Goal: Navigation & Orientation: Understand site structure

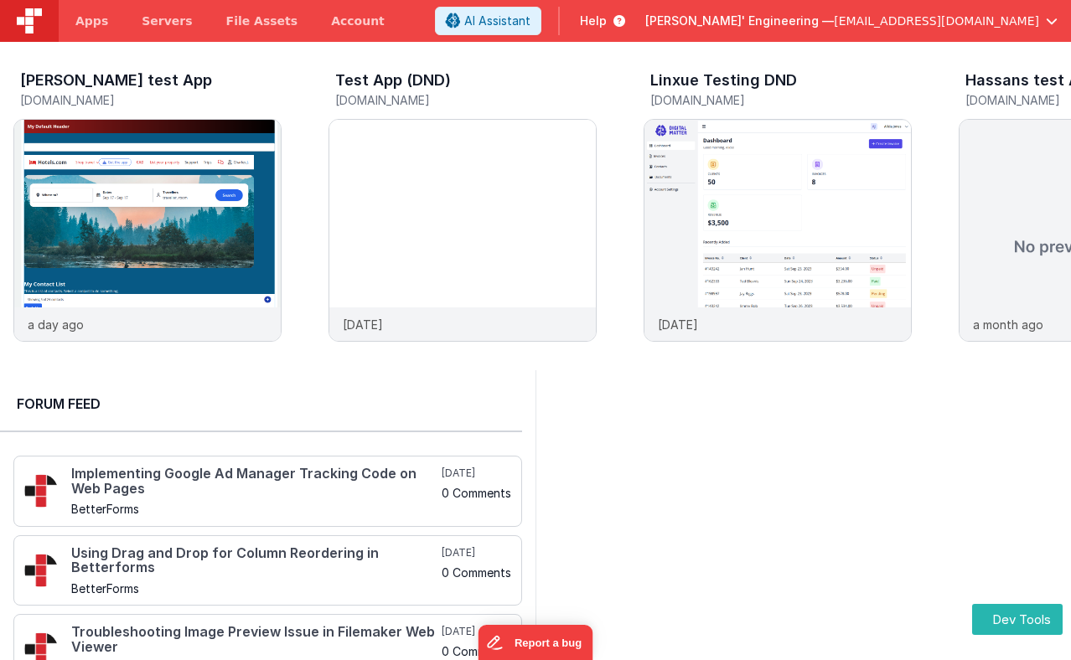
click at [466, 32] on header "Apps Servers File Assets Account Some FUTURE Slot AI Assistant Help [PERSON_NAM…" at bounding box center [535, 21] width 1071 height 42
click at [419, 236] on img at bounding box center [462, 253] width 266 height 266
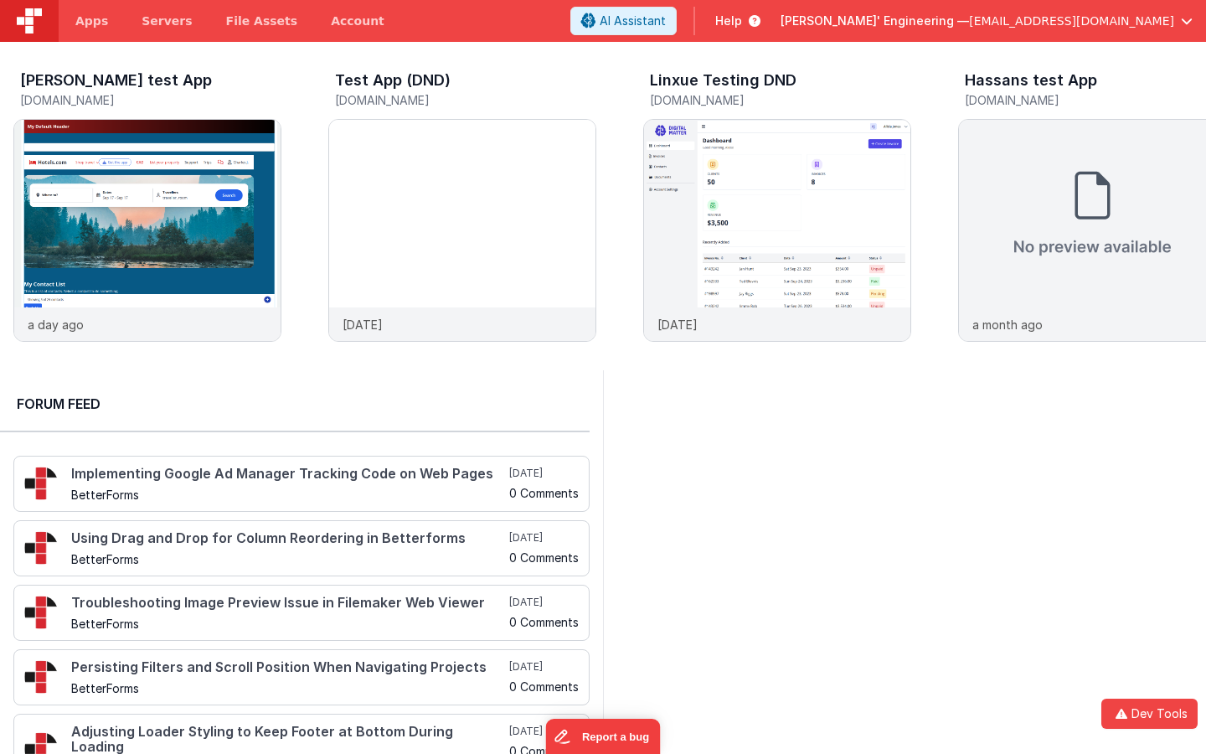
click at [762, 474] on div at bounding box center [904, 584] width 603 height 428
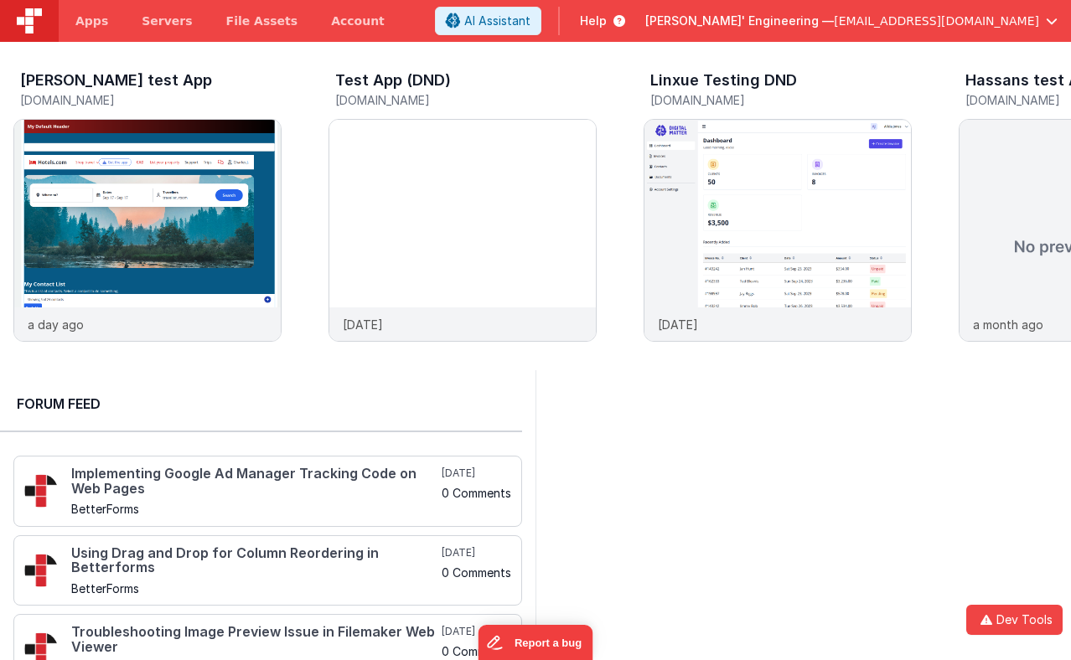
click at [546, 43] on div "[PERSON_NAME] test App [DOMAIN_NAME] a day ago Test App (DND) [DOMAIN_NAME] [DA…" at bounding box center [535, 206] width 1071 height 328
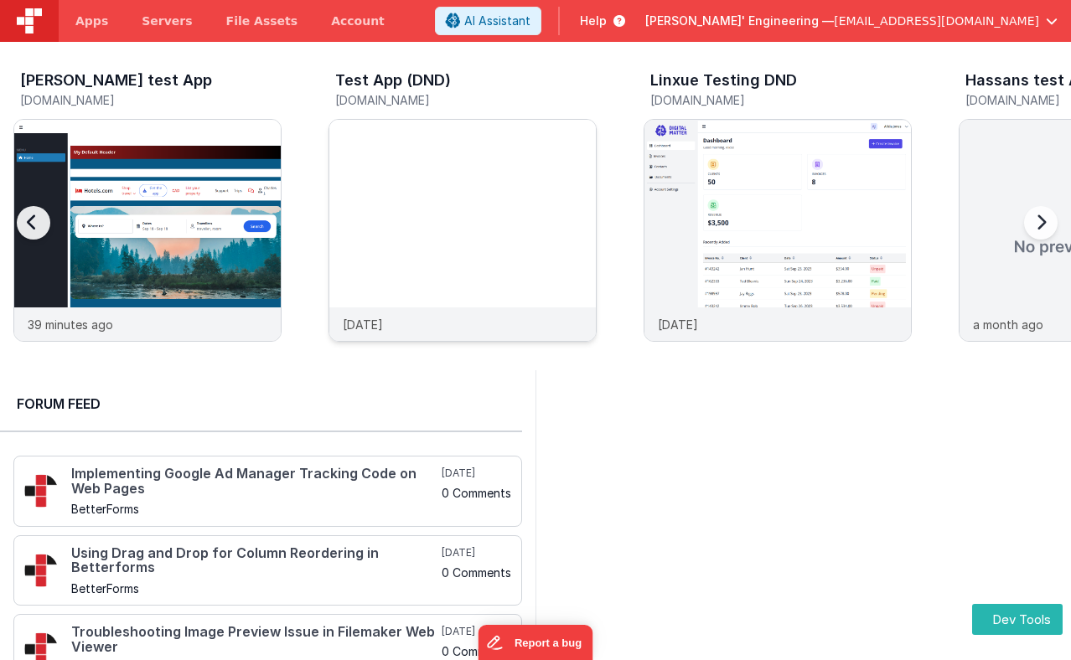
click at [440, 205] on img at bounding box center [462, 253] width 266 height 266
click at [448, 176] on img at bounding box center [462, 253] width 266 height 266
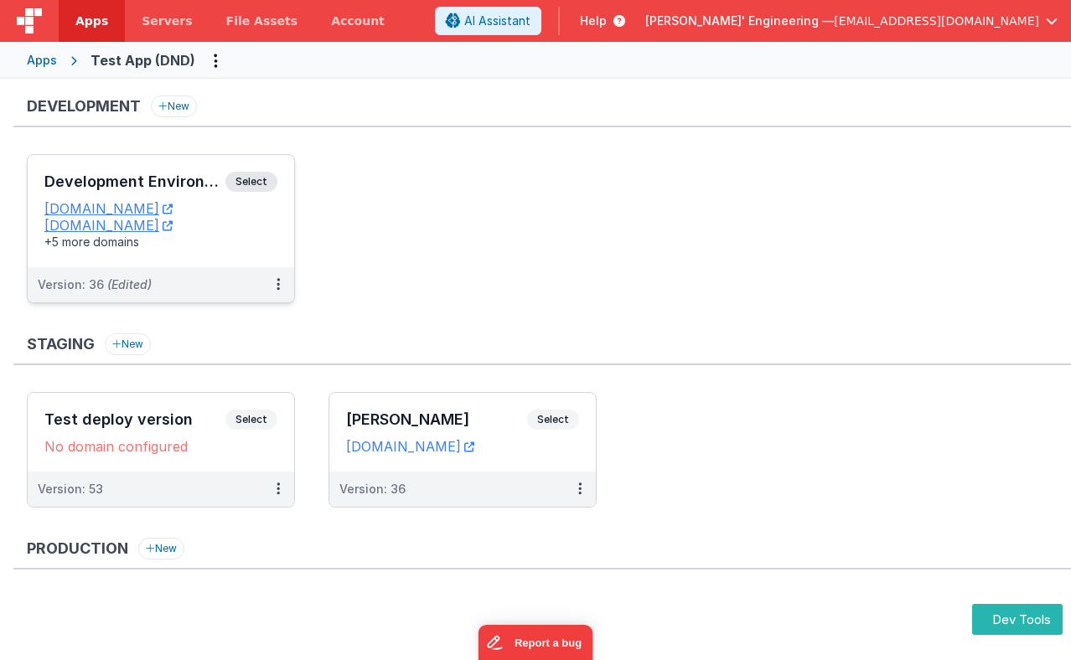
click at [262, 177] on span "Select" at bounding box center [251, 182] width 52 height 20
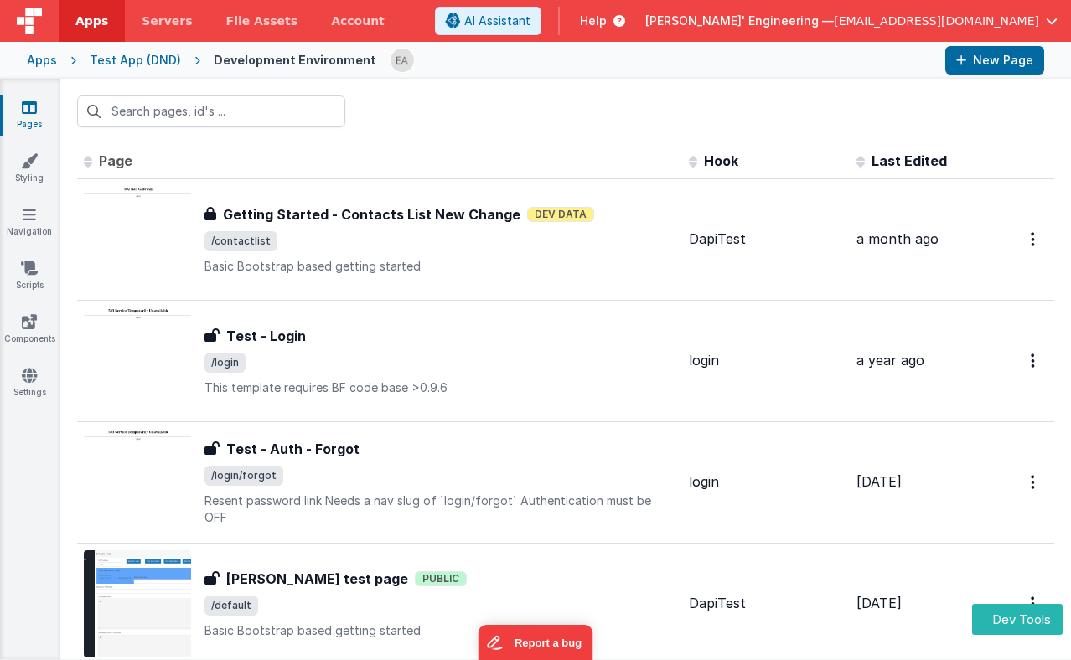
click at [492, 53] on div at bounding box center [661, 60] width 542 height 28
click at [27, 382] on icon at bounding box center [29, 375] width 15 height 17
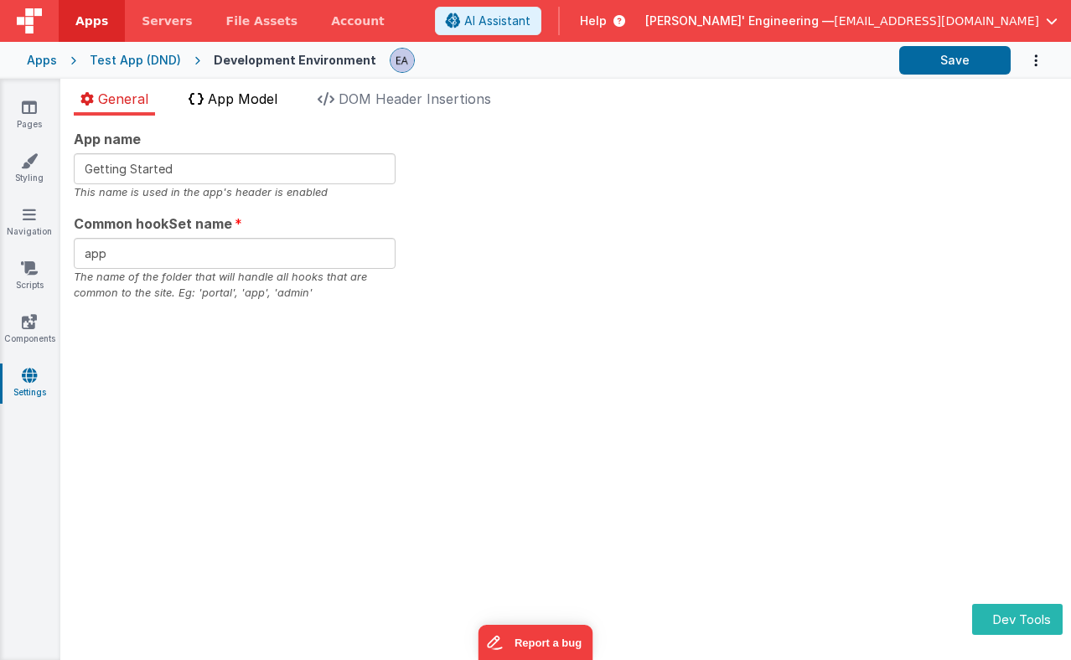
click at [255, 107] on li "App Model" at bounding box center [233, 102] width 102 height 27
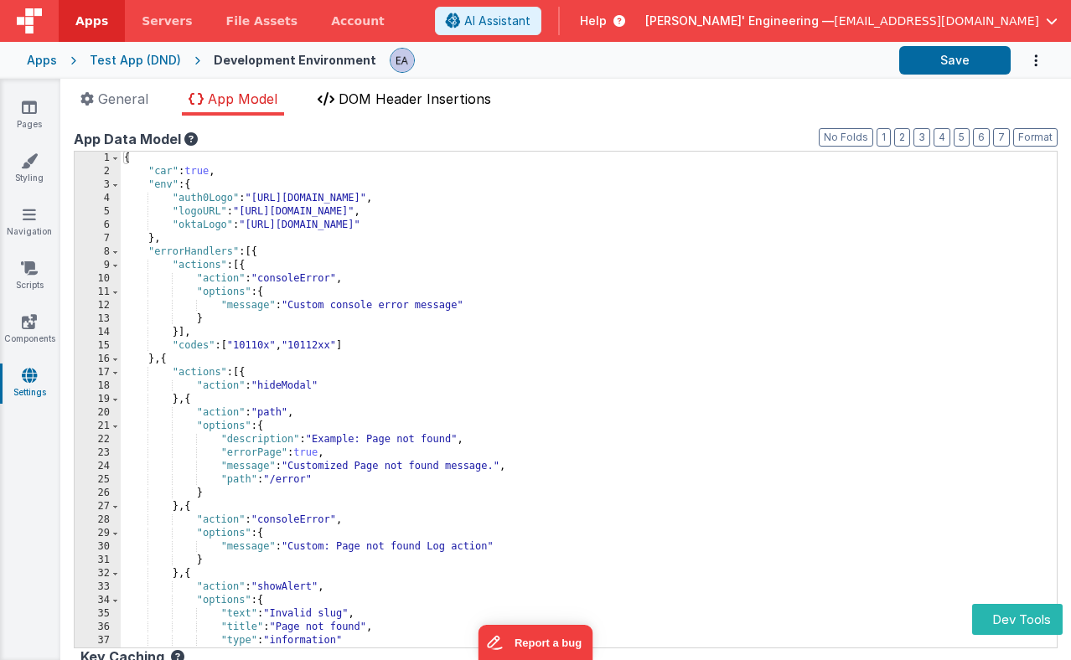
click at [438, 106] on span "DOM Header Insertions" at bounding box center [414, 98] width 152 height 17
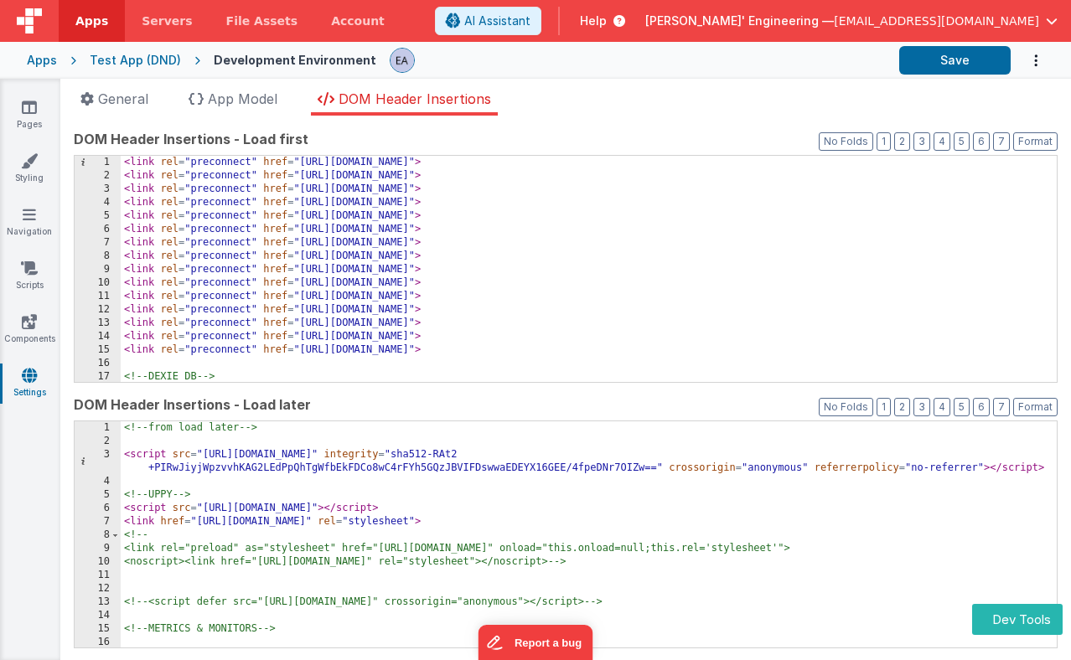
click at [733, 105] on ul "General App Model DOM Header Insertions" at bounding box center [565, 102] width 1010 height 27
click at [238, 102] on span "App Model" at bounding box center [243, 98] width 70 height 17
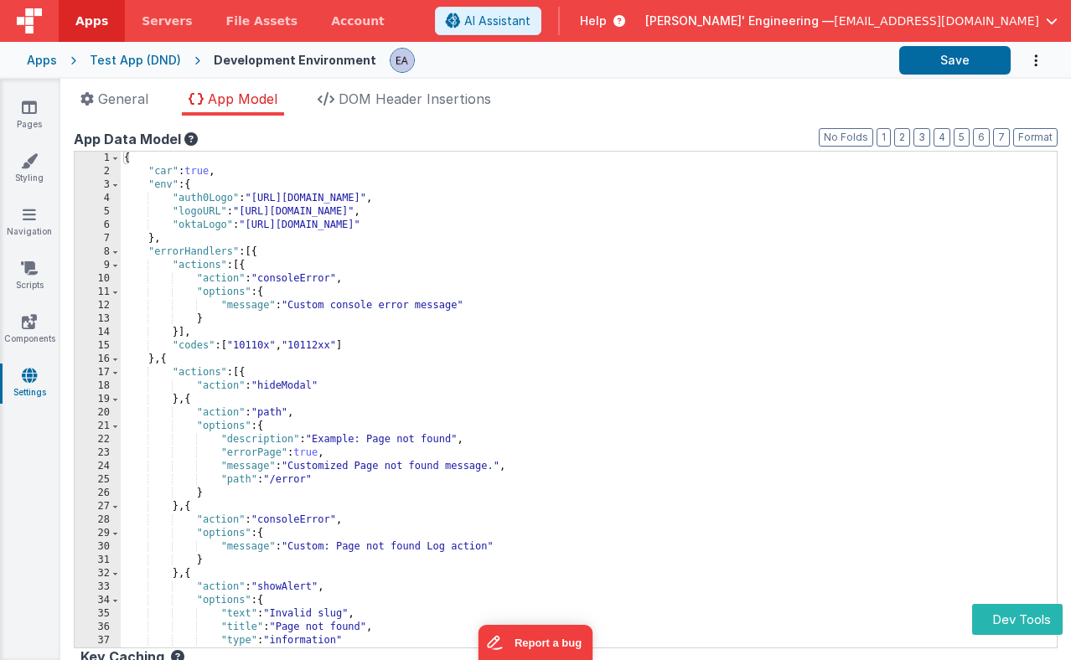
click at [630, 117] on div "App name Getting Started This name is used in the app's header is enabled Commo…" at bounding box center [565, 388] width 1010 height 544
click at [595, 101] on ul "General App Model DOM Header Insertions" at bounding box center [565, 102] width 1010 height 27
click at [36, 119] on link "Pages" at bounding box center [29, 116] width 60 height 34
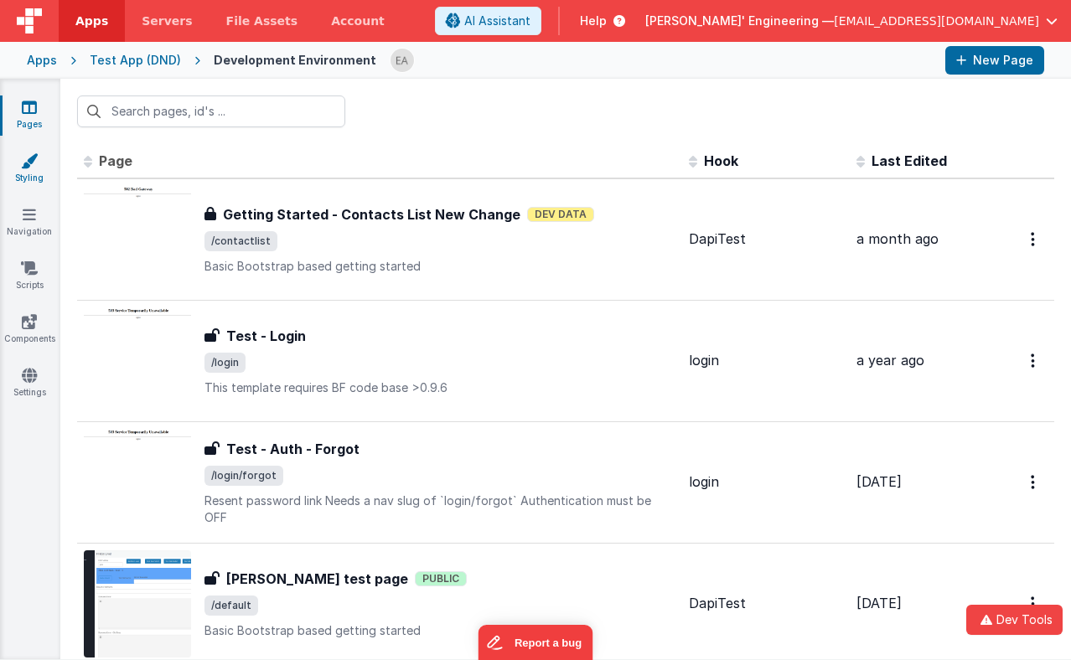
click at [42, 181] on link "Styling" at bounding box center [29, 169] width 60 height 34
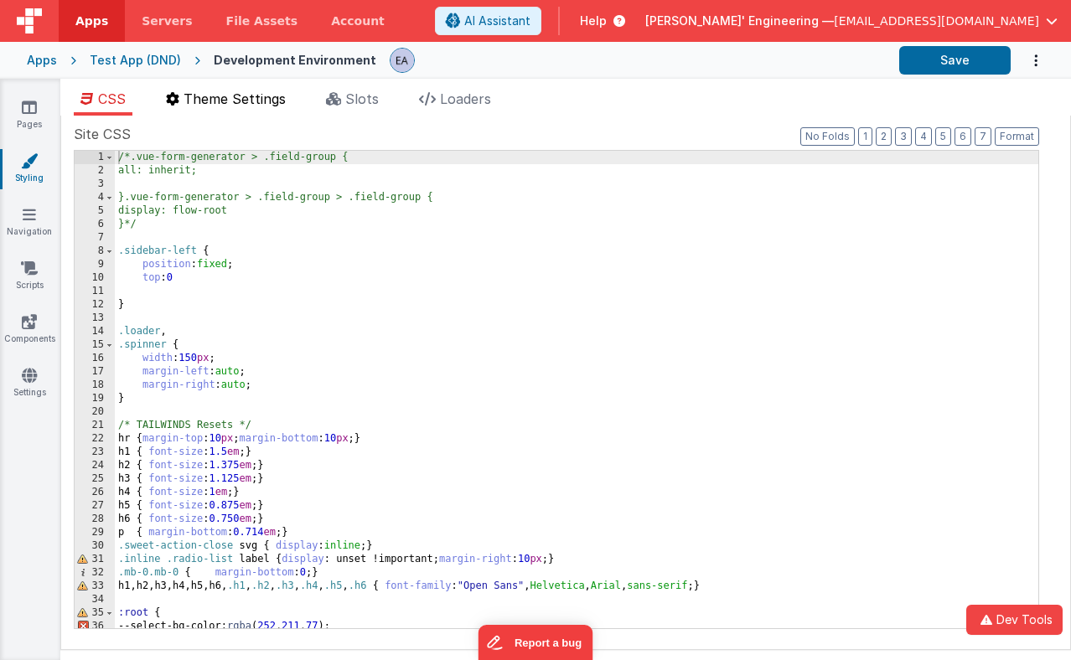
click at [224, 110] on li "Theme Settings" at bounding box center [225, 102] width 133 height 27
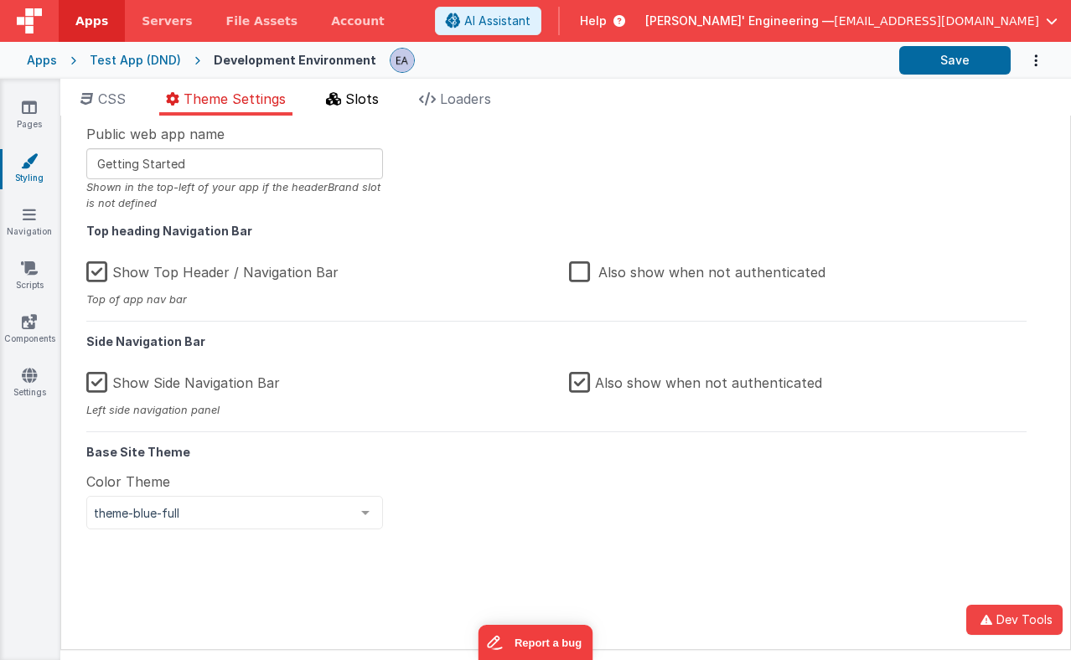
click at [352, 101] on span "Slots" at bounding box center [362, 98] width 34 height 17
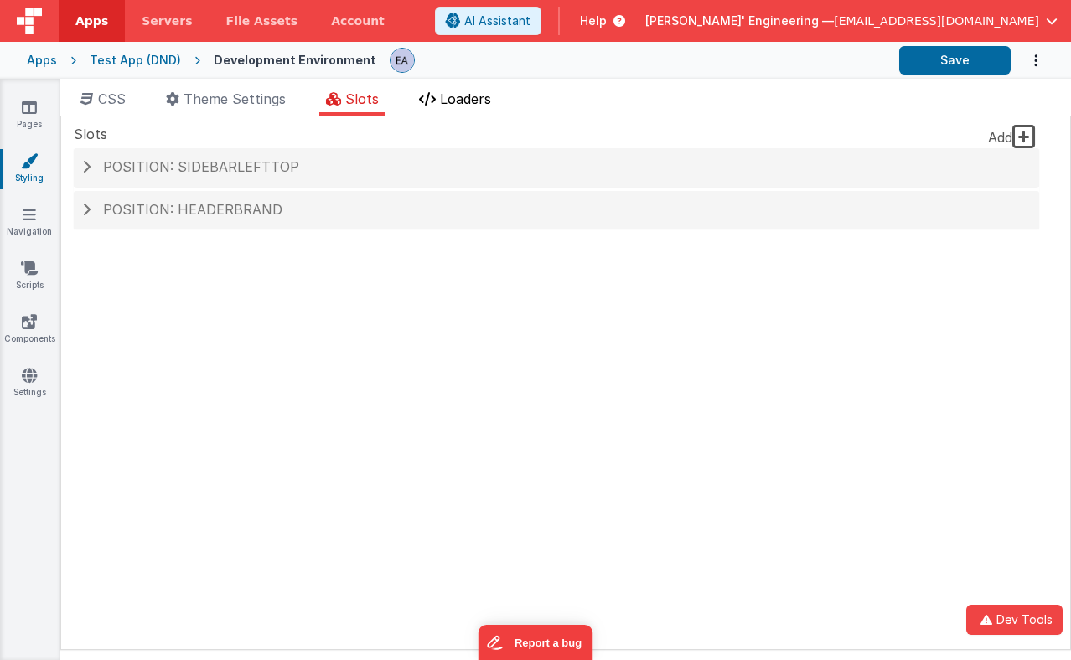
click at [452, 105] on span "Loaders" at bounding box center [465, 98] width 51 height 17
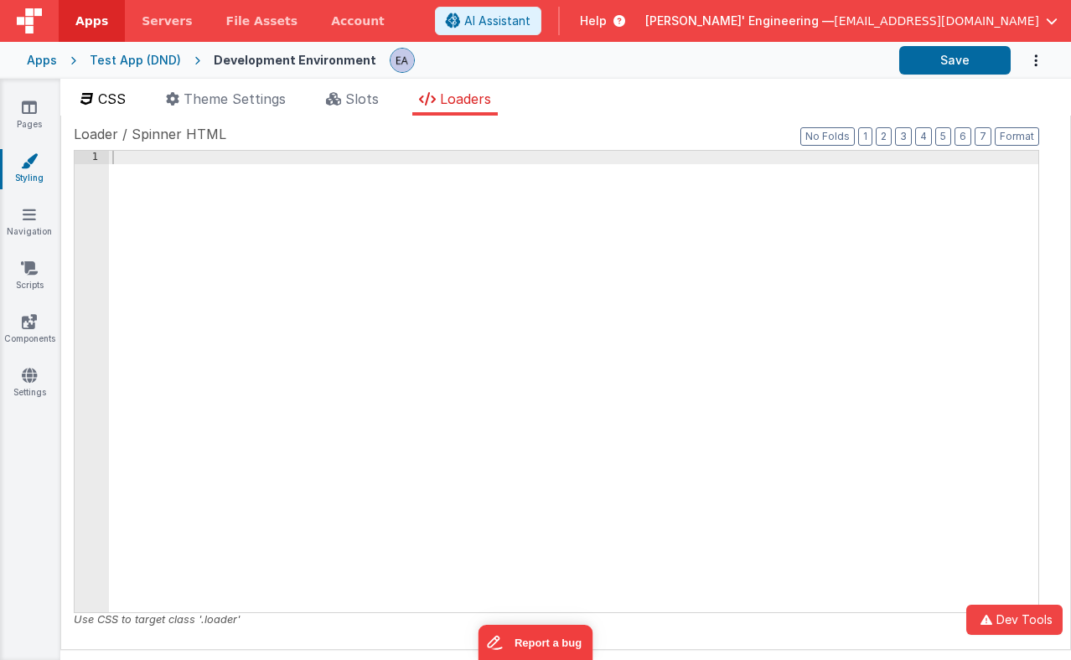
click at [115, 101] on span "CSS" at bounding box center [112, 98] width 28 height 17
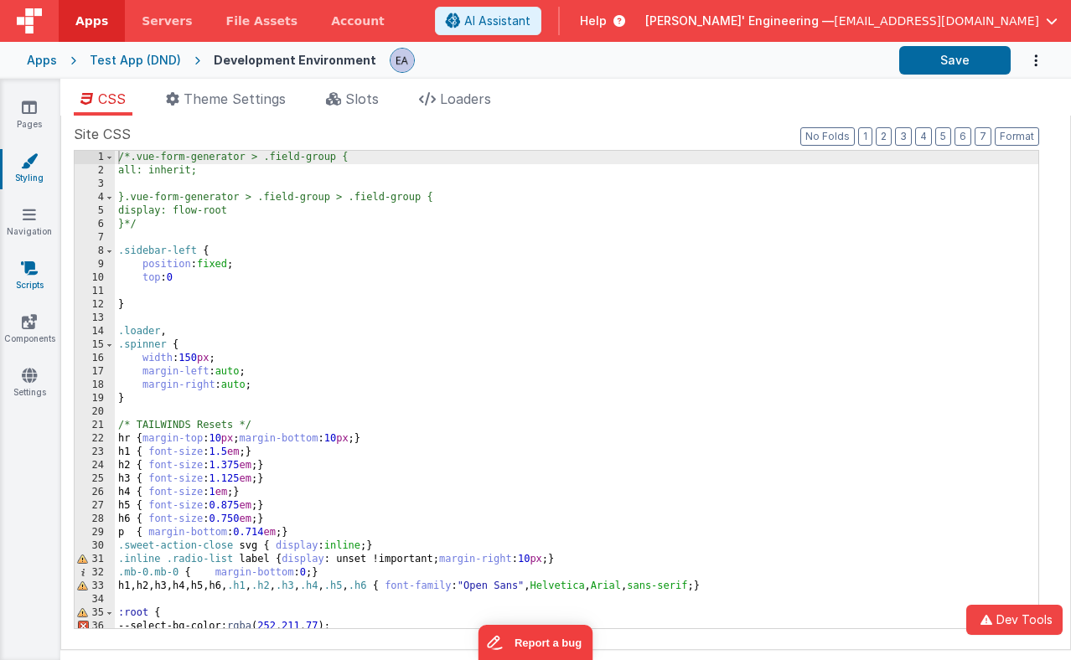
click at [34, 275] on icon at bounding box center [29, 268] width 17 height 17
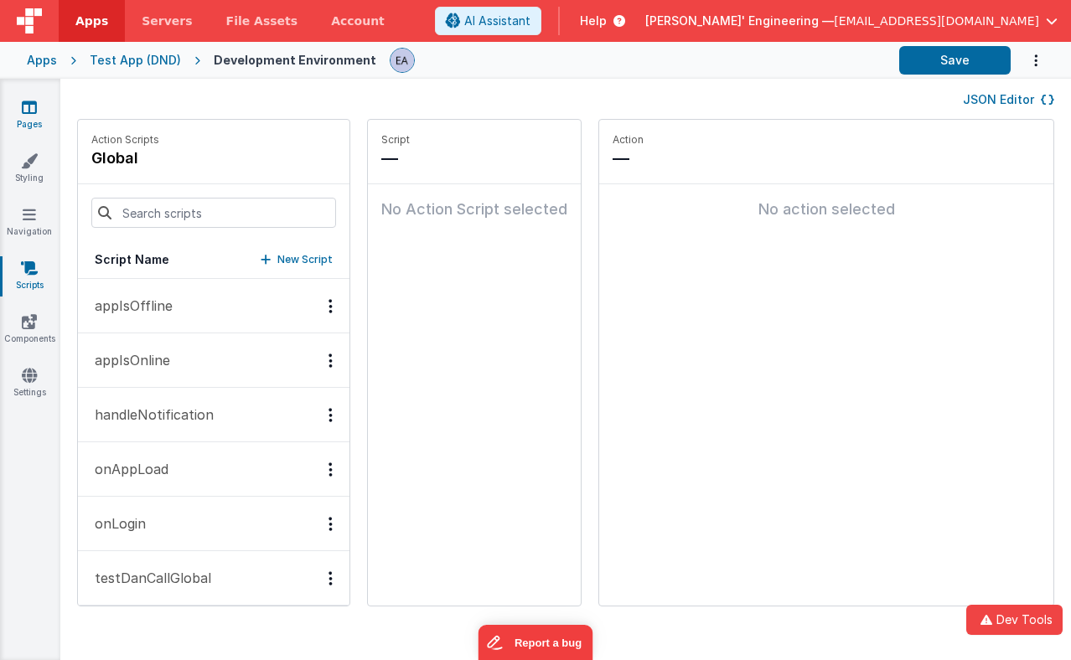
click at [35, 114] on icon at bounding box center [29, 107] width 15 height 17
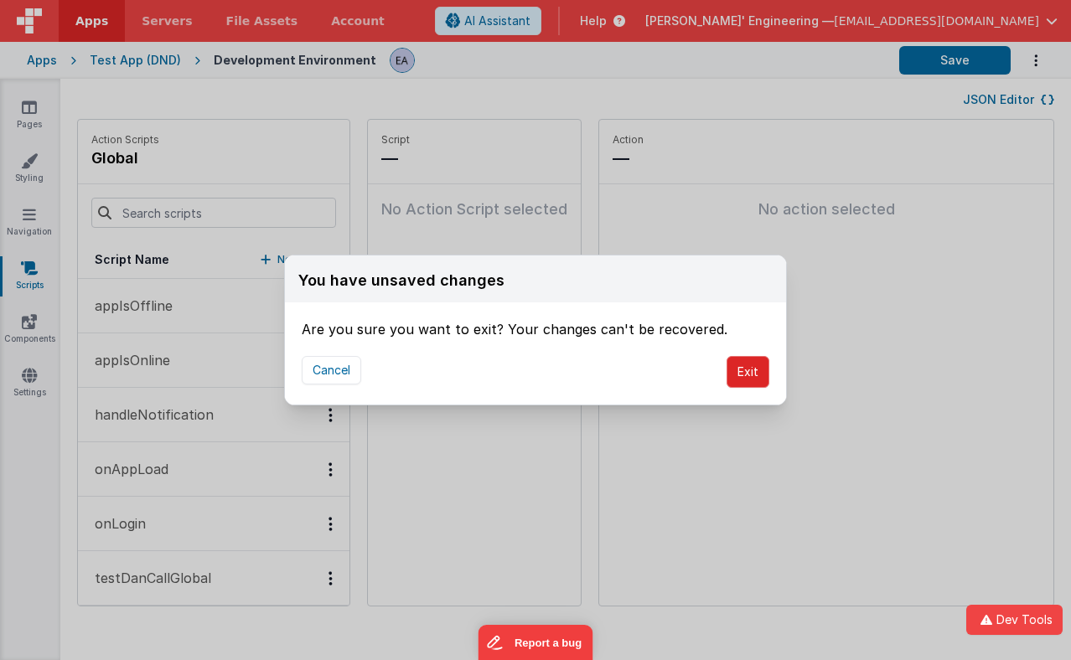
click at [743, 376] on button "Exit" at bounding box center [747, 372] width 43 height 32
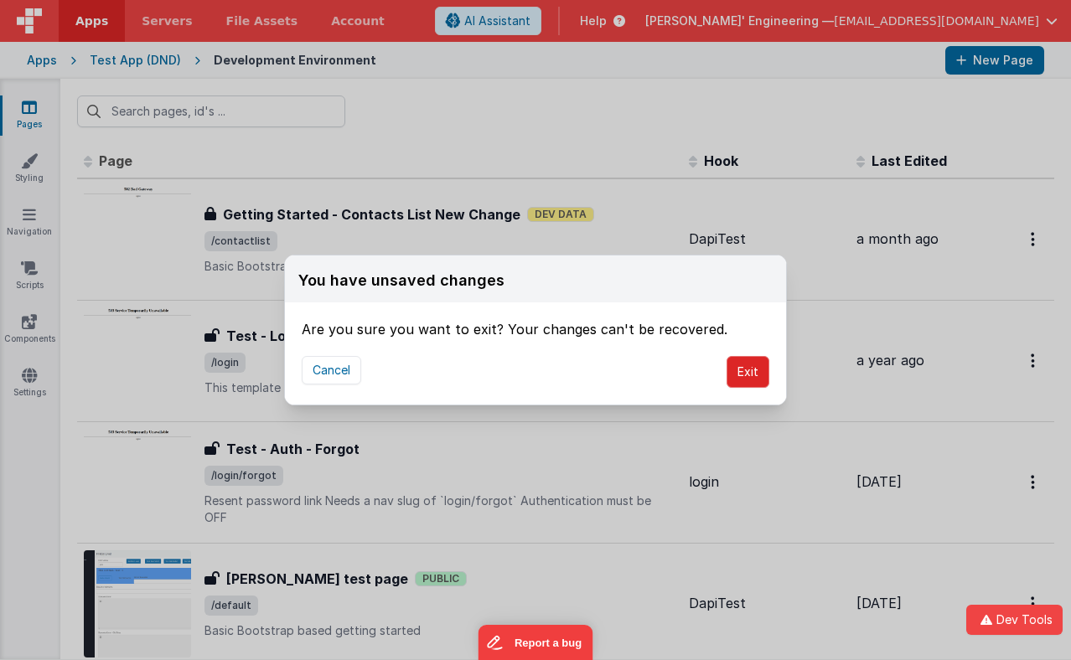
click at [752, 373] on button "Exit" at bounding box center [747, 372] width 43 height 32
click at [740, 367] on button "Exit" at bounding box center [747, 372] width 43 height 32
click at [342, 379] on button "Cancel" at bounding box center [331, 370] width 59 height 28
click at [484, 159] on div "You have unsaved changes Are you sure you want to exit? Your changes can't be r…" at bounding box center [535, 330] width 1071 height 660
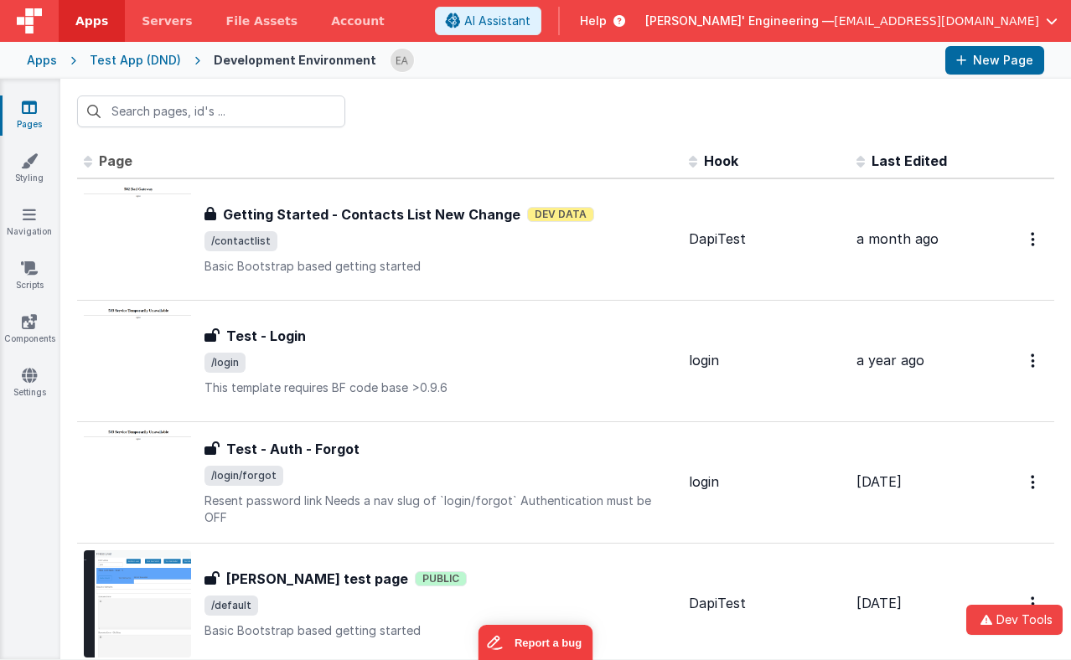
click at [581, 100] on div at bounding box center [565, 111] width 1010 height 65
click at [38, 319] on link "Components" at bounding box center [29, 330] width 60 height 34
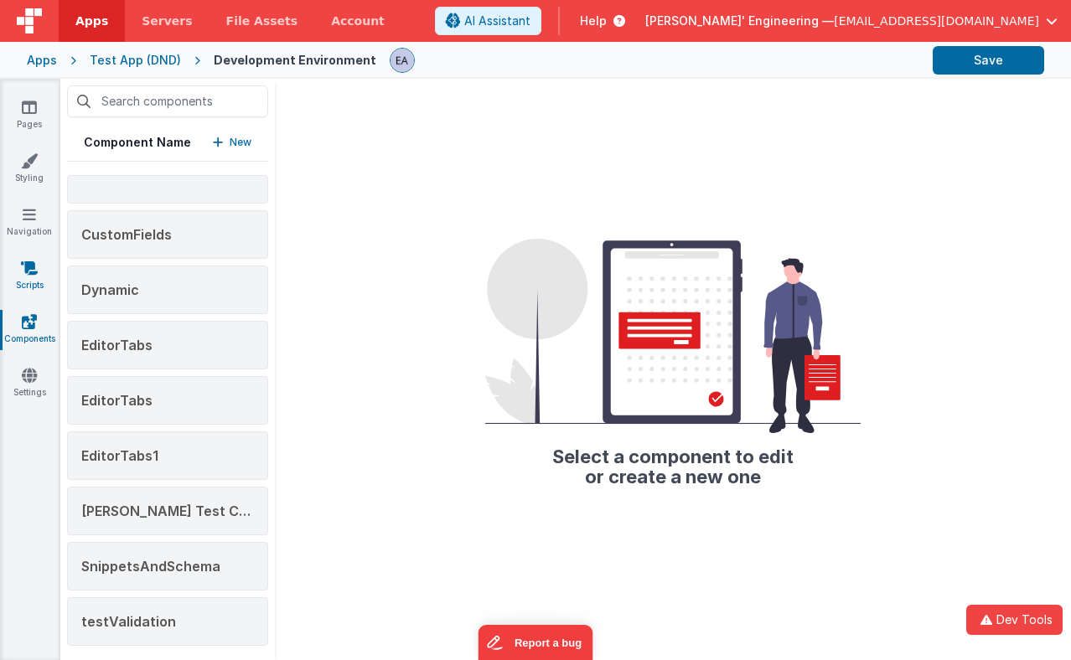
click at [28, 285] on link "Scripts" at bounding box center [29, 277] width 60 height 34
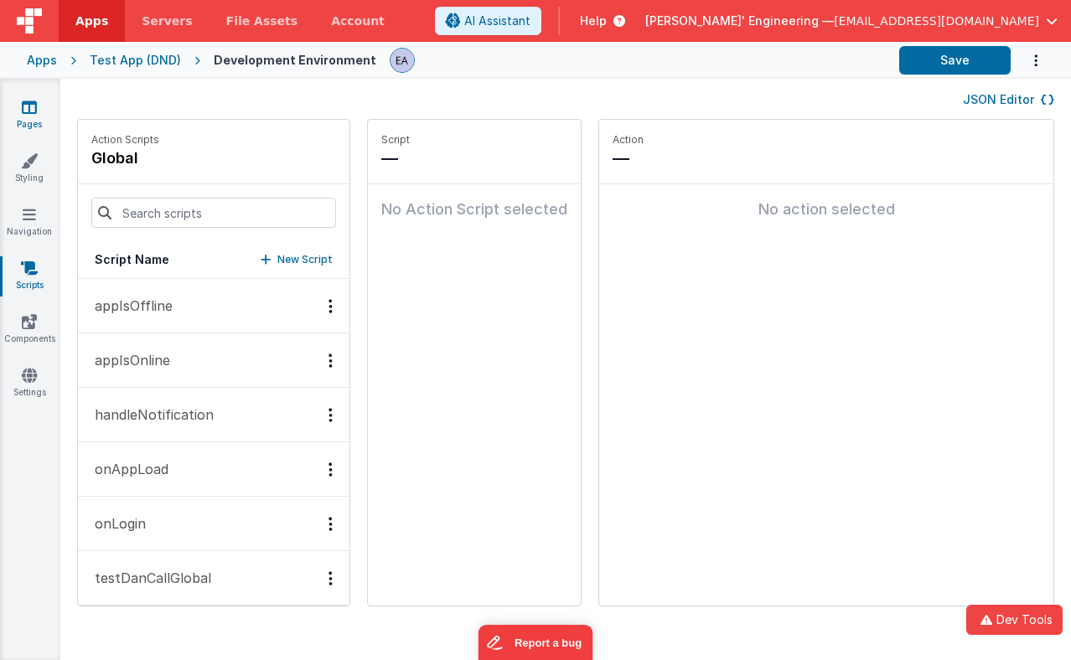
click at [31, 114] on icon at bounding box center [29, 107] width 15 height 17
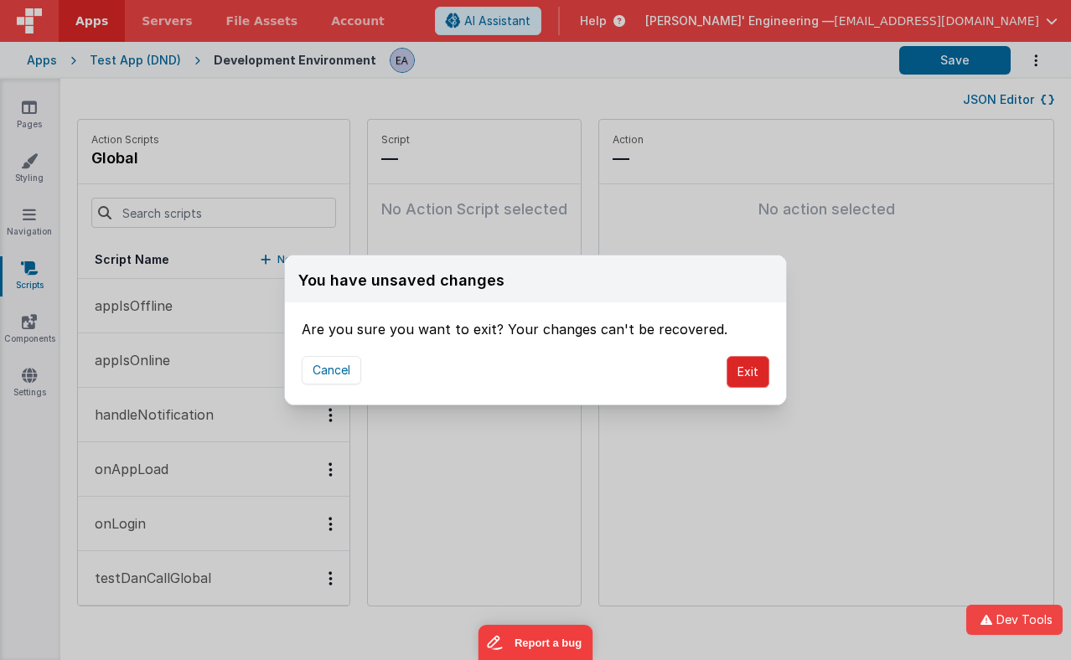
click at [749, 375] on button "Exit" at bounding box center [747, 372] width 43 height 32
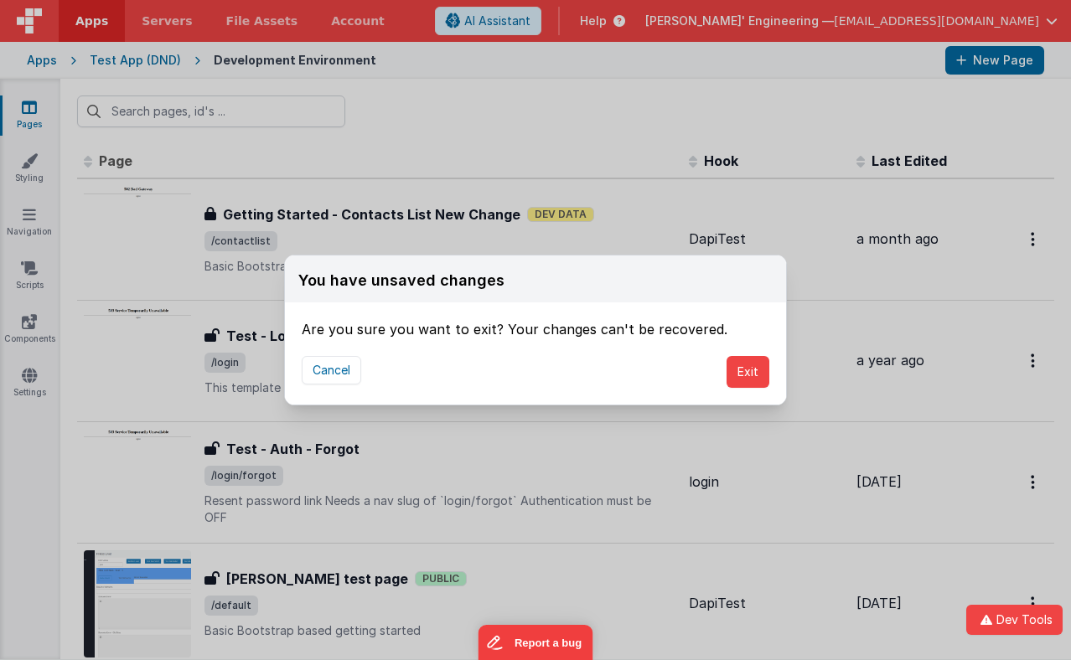
click at [590, 112] on div "You have unsaved changes Are you sure you want to exit? Your changes can't be r…" at bounding box center [535, 330] width 1071 height 660
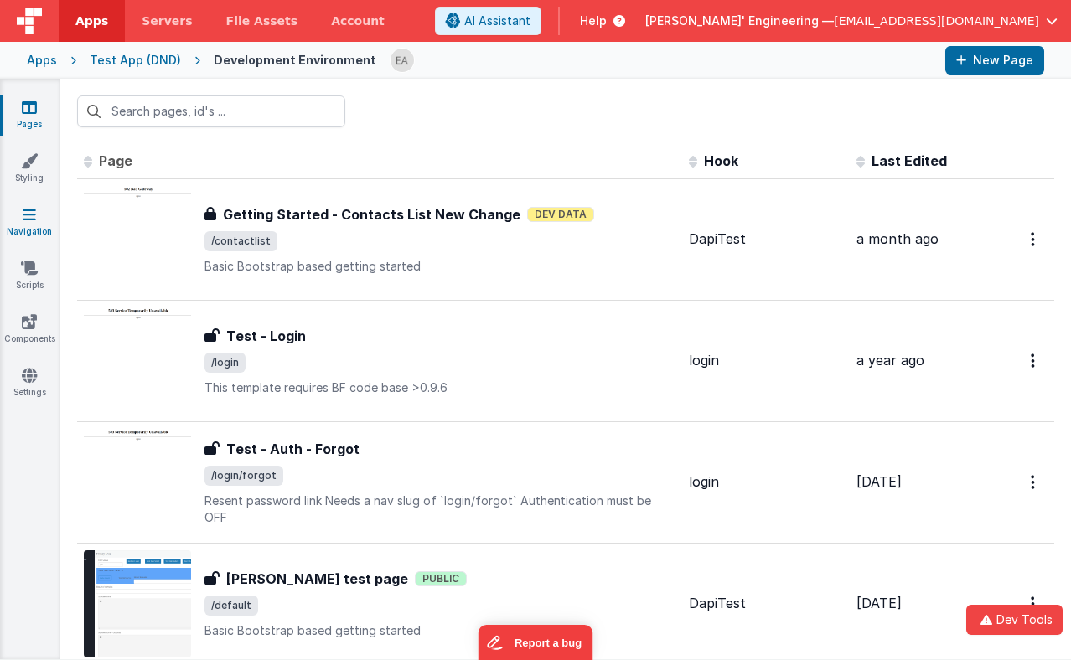
click at [31, 226] on link "Navigation" at bounding box center [29, 223] width 60 height 34
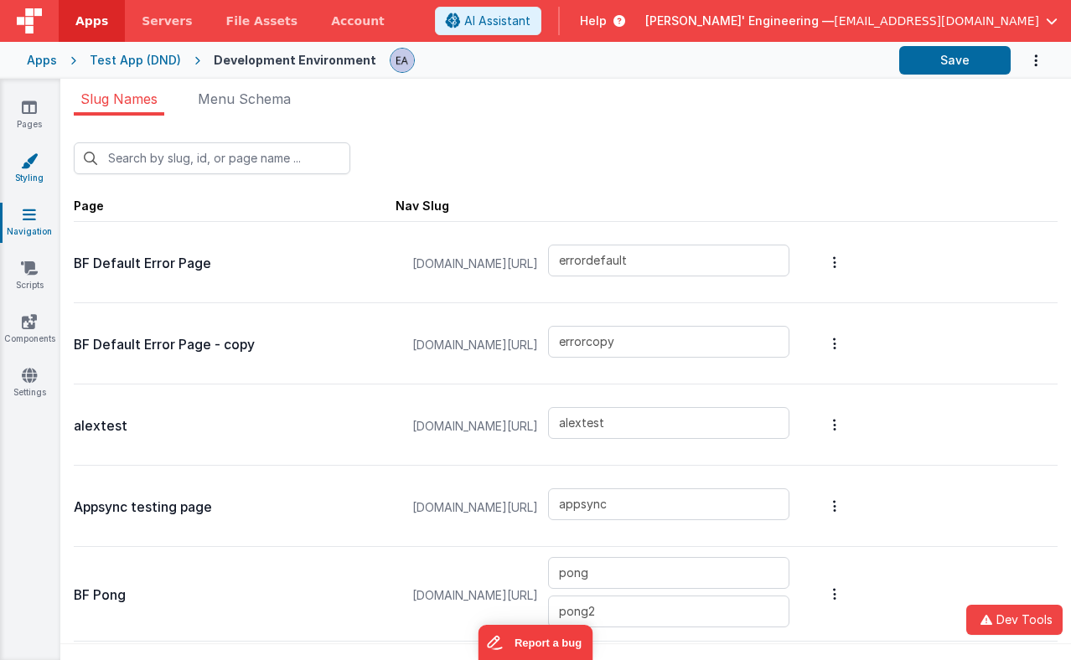
click at [34, 169] on link "Styling" at bounding box center [29, 169] width 60 height 34
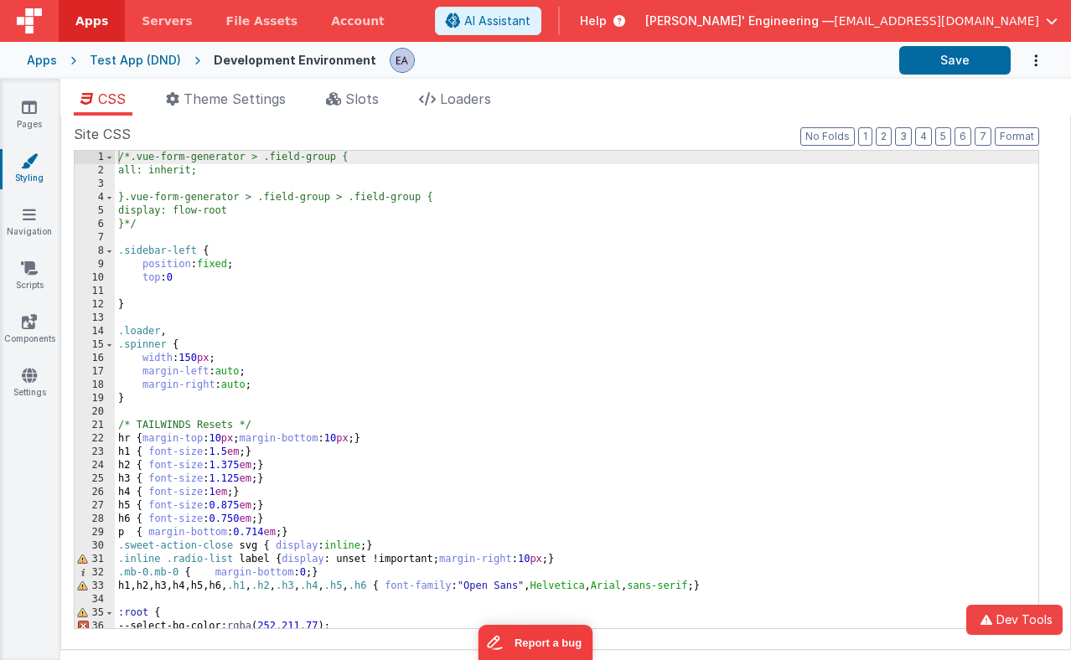
click at [344, 222] on div "/*.vue-form-generator > .field-group { all: inherit; }.vue-form-generator > .fi…" at bounding box center [576, 403] width 923 height 504
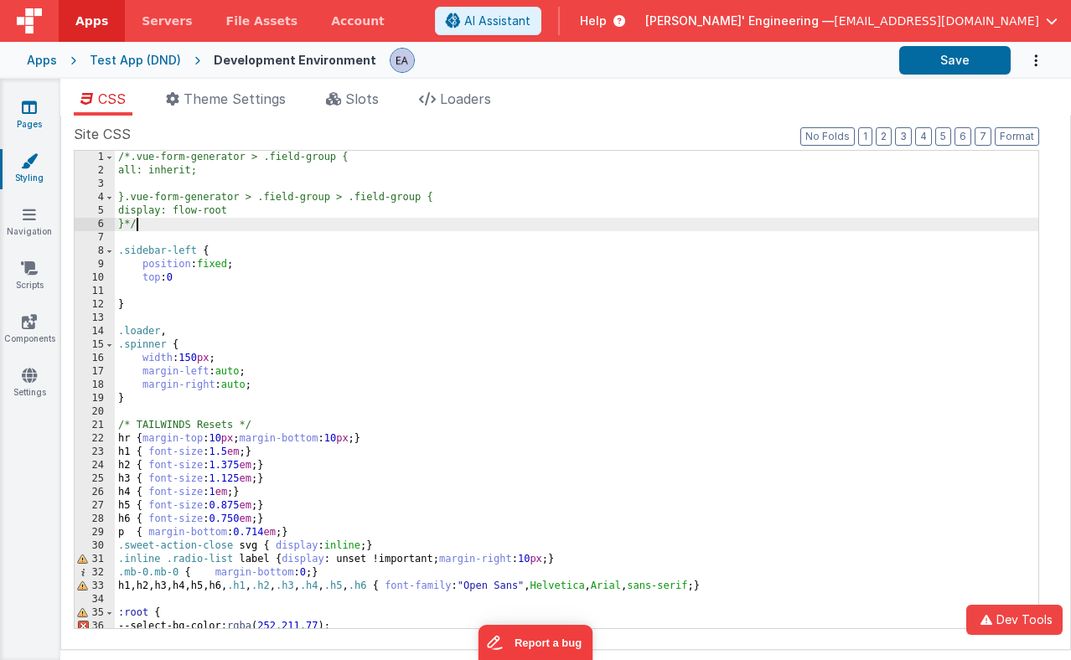
click at [26, 105] on icon at bounding box center [29, 107] width 15 height 17
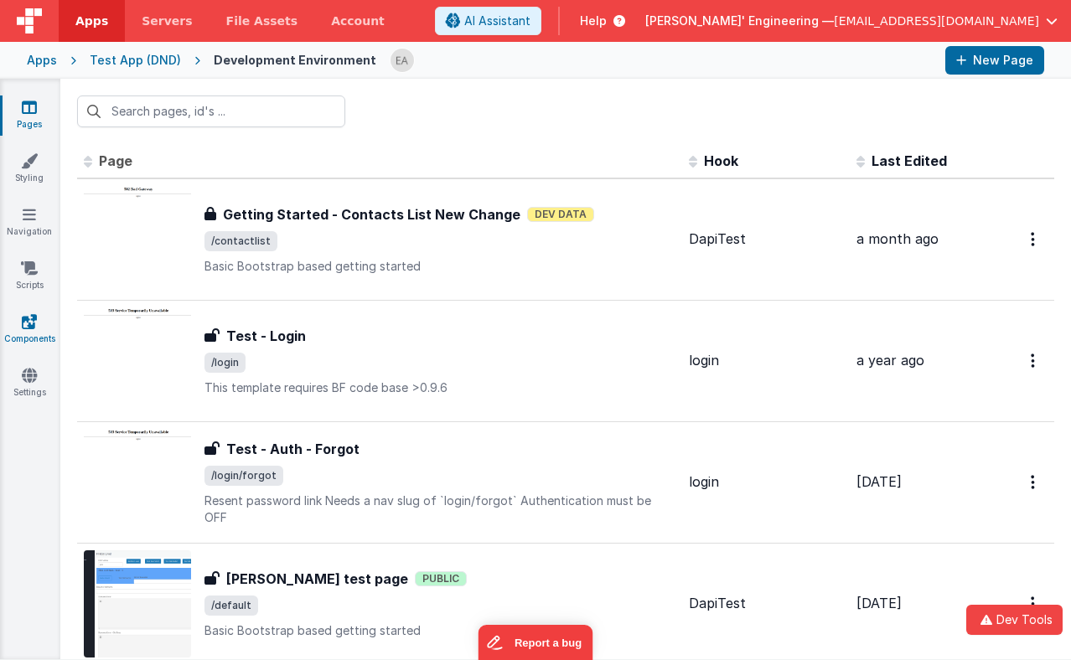
click at [54, 326] on link "Components" at bounding box center [29, 330] width 60 height 34
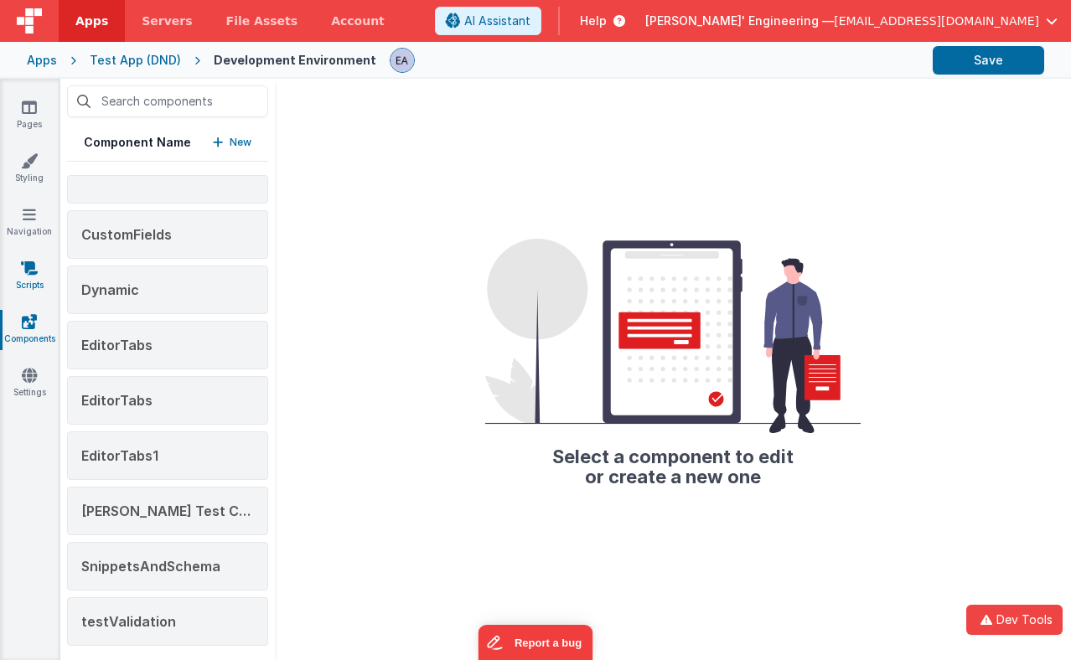
click at [52, 276] on link "Scripts" at bounding box center [29, 277] width 60 height 34
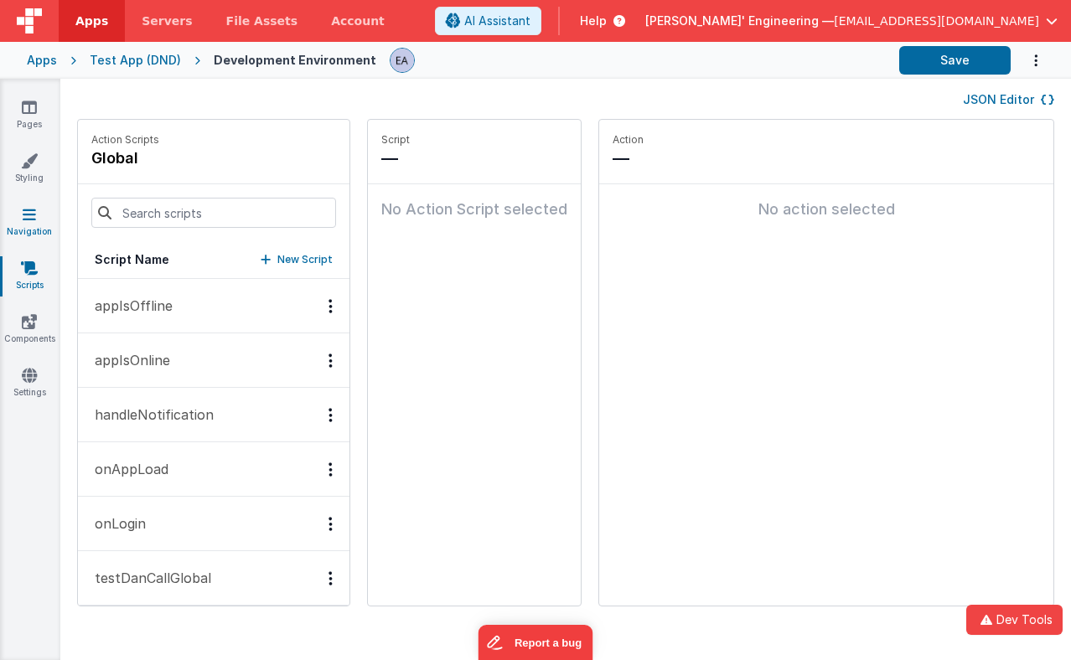
click at [26, 223] on link "Navigation" at bounding box center [29, 223] width 60 height 34
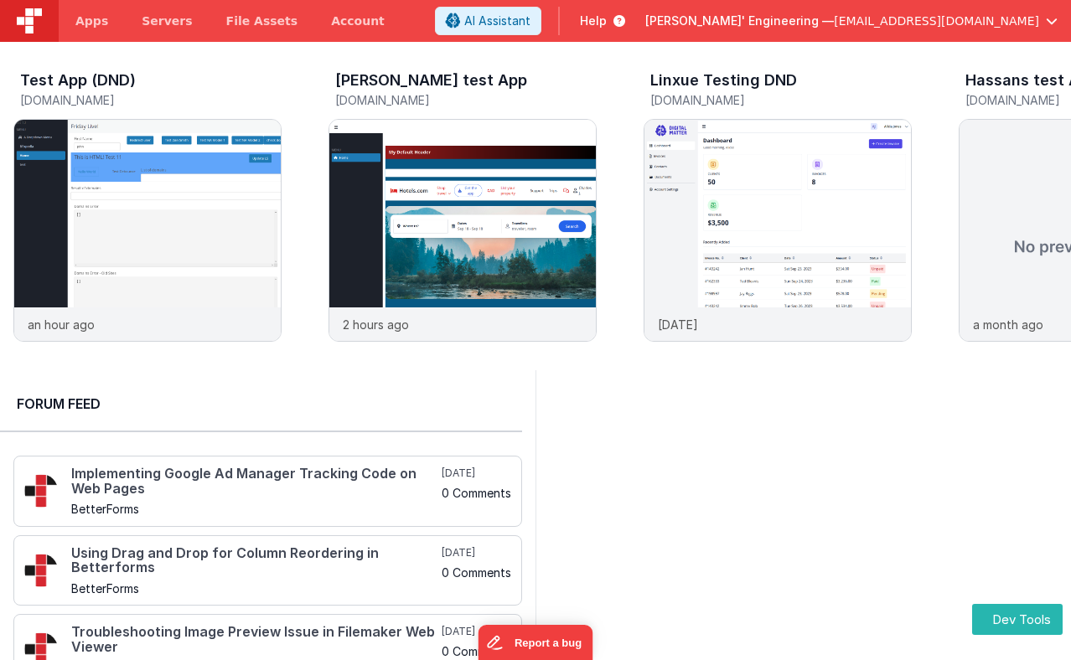
click at [739, 441] on div at bounding box center [802, 613] width 535 height 487
click at [188, 151] on img at bounding box center [147, 253] width 266 height 266
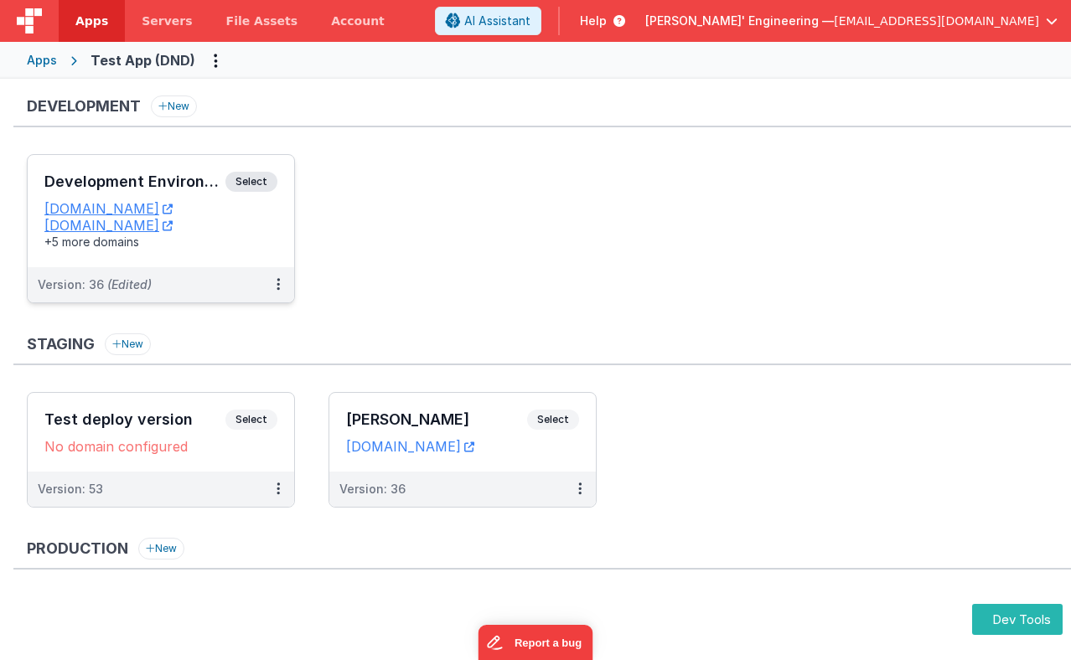
click at [245, 176] on span "Select" at bounding box center [251, 182] width 52 height 20
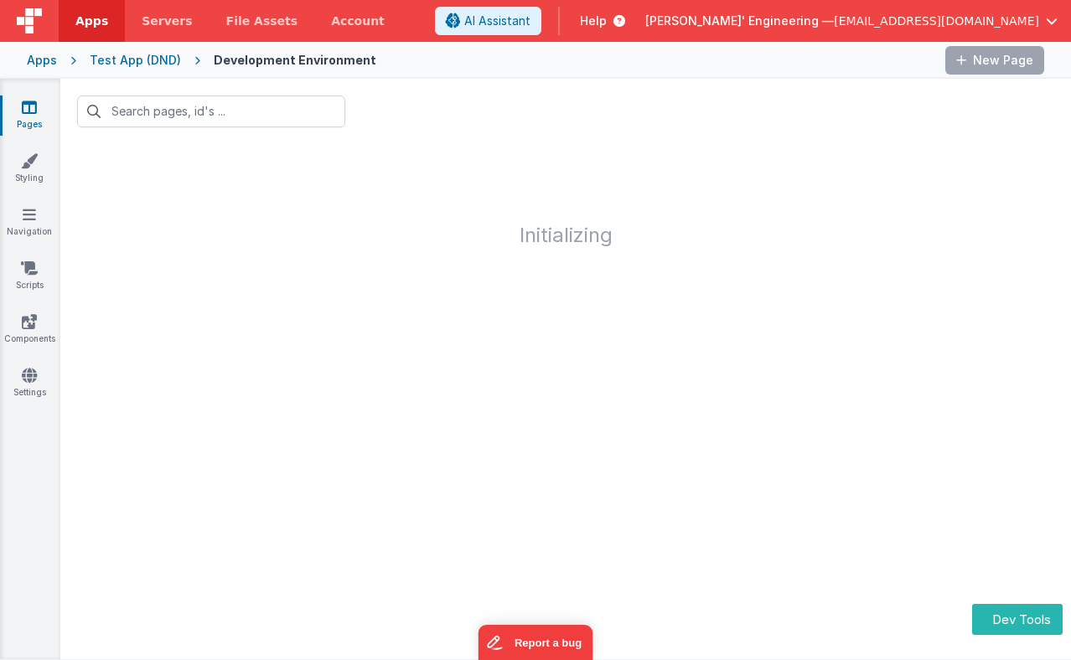
click at [554, 60] on div at bounding box center [661, 60] width 542 height 28
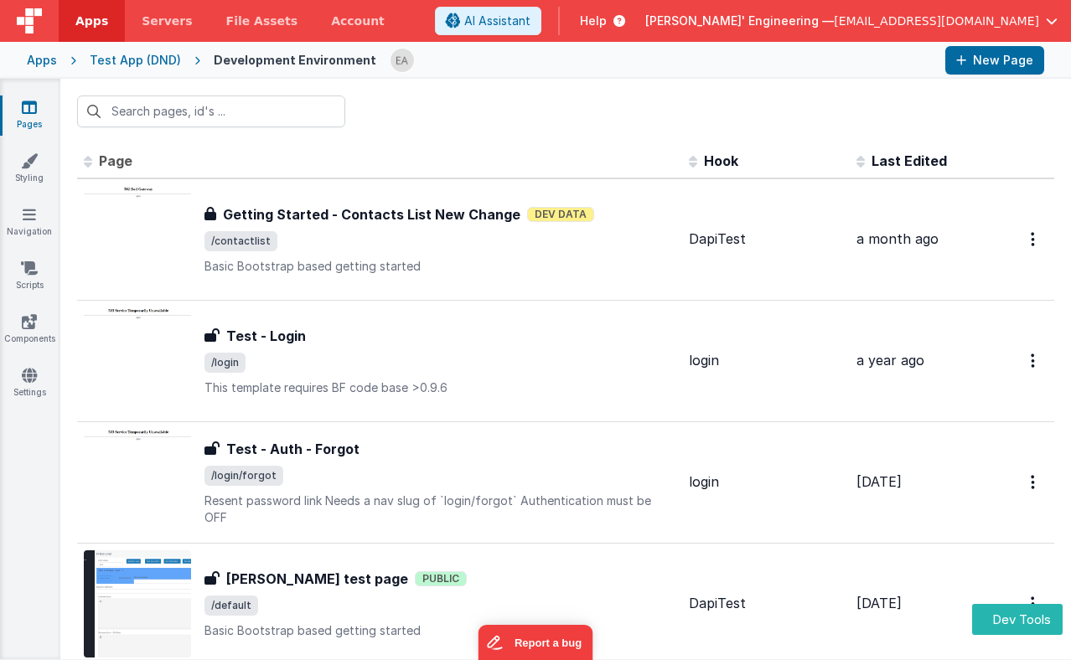
click at [36, 202] on div "Pages Styling Navigation Scripts Components Settings" at bounding box center [30, 369] width 60 height 580
click at [31, 211] on icon at bounding box center [29, 214] width 13 height 17
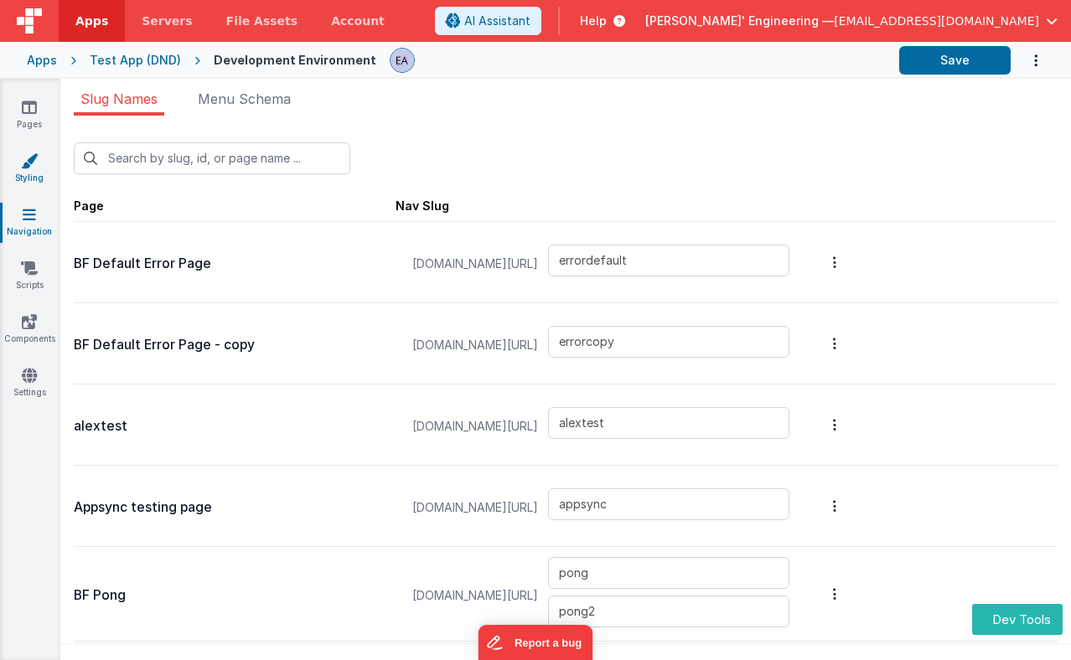
click at [30, 161] on icon at bounding box center [29, 160] width 17 height 17
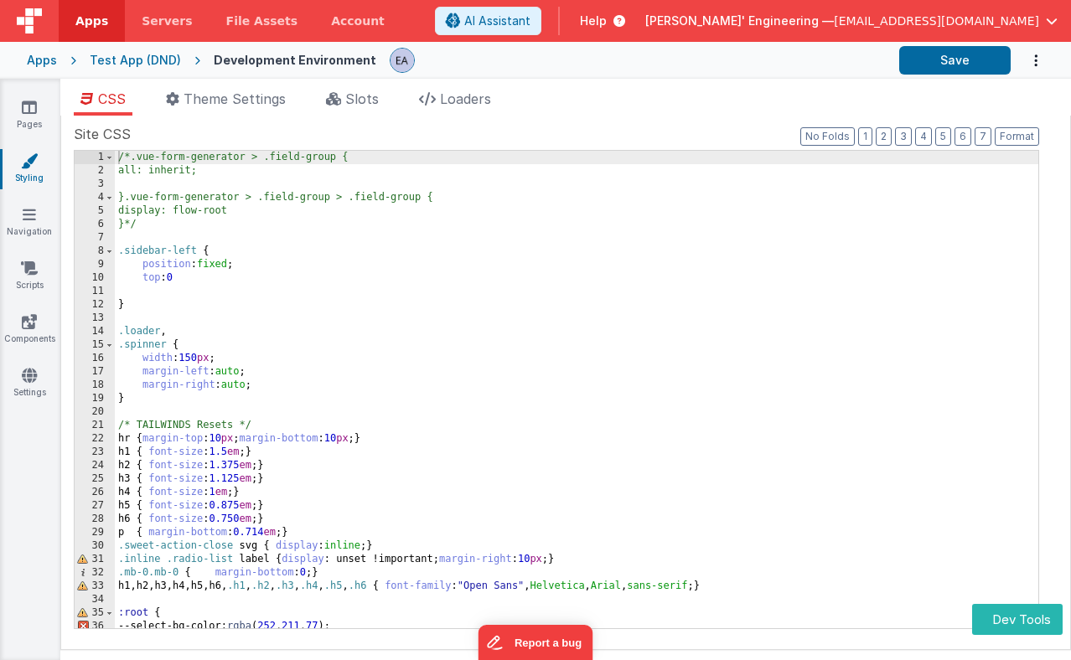
click at [264, 305] on div "/*.vue-form-generator > .field-group { all: inherit; }.vue-form-generator > .fi…" at bounding box center [576, 403] width 923 height 504
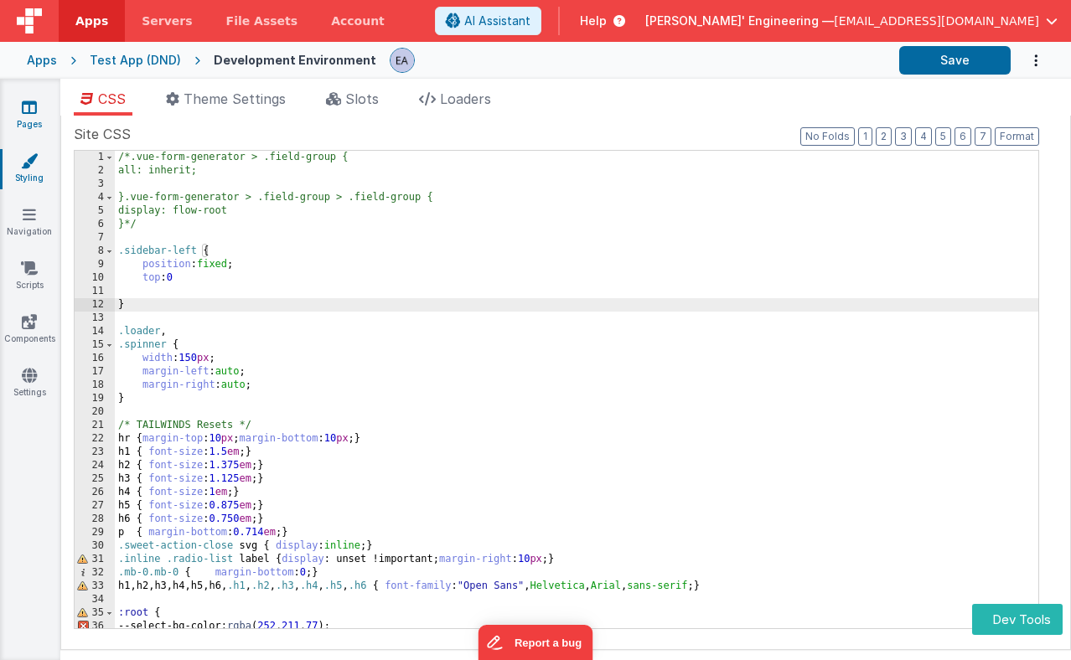
click at [34, 114] on icon at bounding box center [29, 107] width 15 height 17
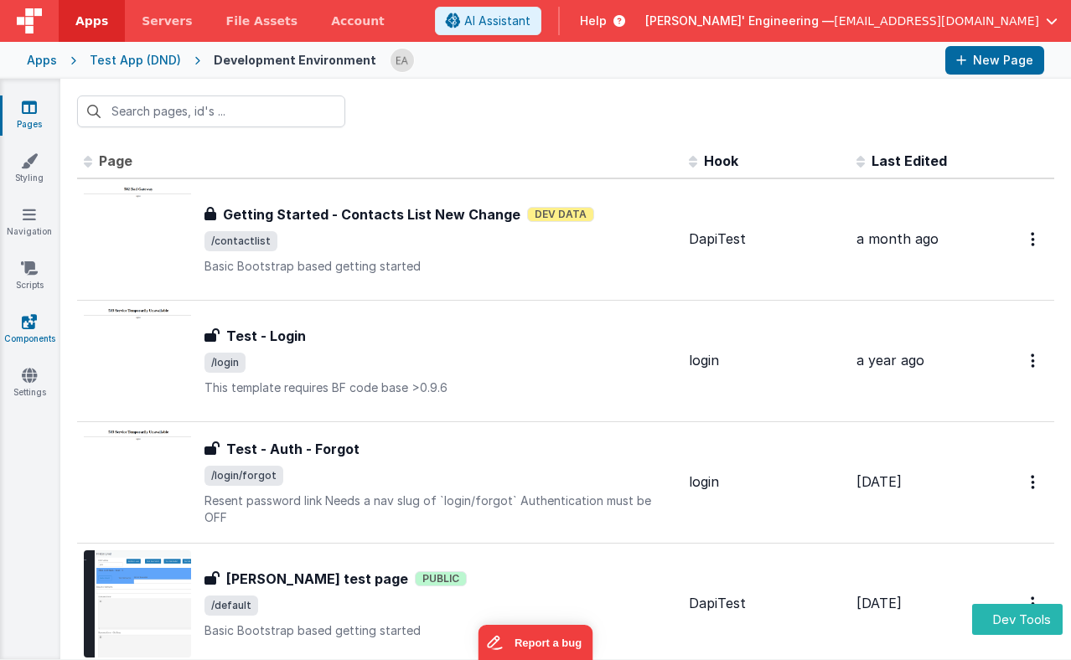
click at [34, 325] on icon at bounding box center [29, 321] width 15 height 17
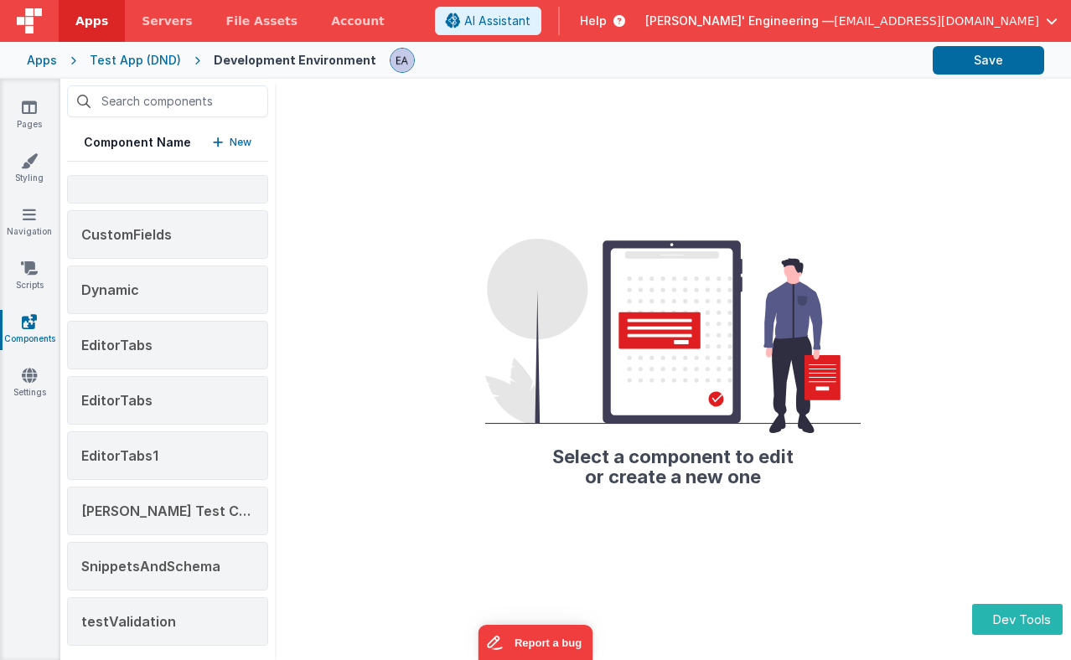
click at [410, 232] on div "Select a component to edit or create a new one" at bounding box center [673, 369] width 796 height 581
click at [28, 278] on link "Scripts" at bounding box center [29, 277] width 60 height 34
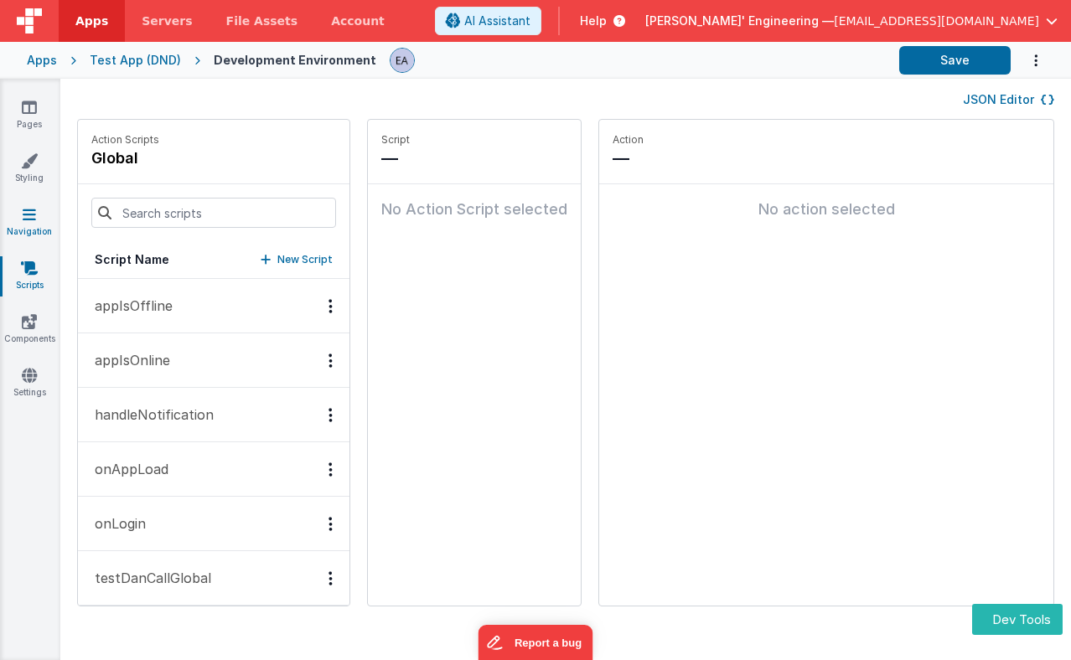
click at [33, 218] on icon at bounding box center [29, 214] width 13 height 17
